Goal: Register for event/course

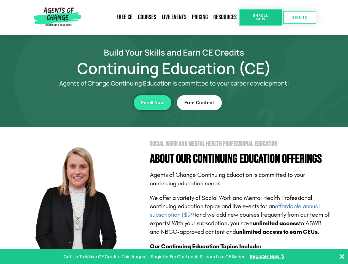
click at [174, 132] on section "Social Work and Mental Health Professional Education About Our Continuing Educa…" at bounding box center [174, 242] width 348 height 231
click at [260, 17] on span "Enroll Now" at bounding box center [260, 17] width 25 height 7
click at [299, 17] on span "SIGN IN" at bounding box center [299, 18] width 15 height 4
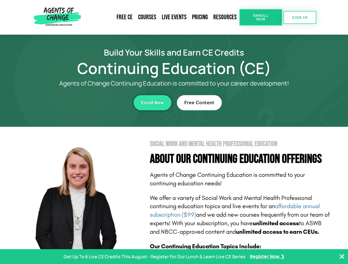
click at [95, 103] on div "Enroll Now" at bounding box center [95, 102] width 151 height 15
click at [152, 103] on span "Enroll Now" at bounding box center [152, 102] width 23 height 5
click at [252, 103] on div "Free Content" at bounding box center [252, 102] width 151 height 15
